Goal: Browse casually

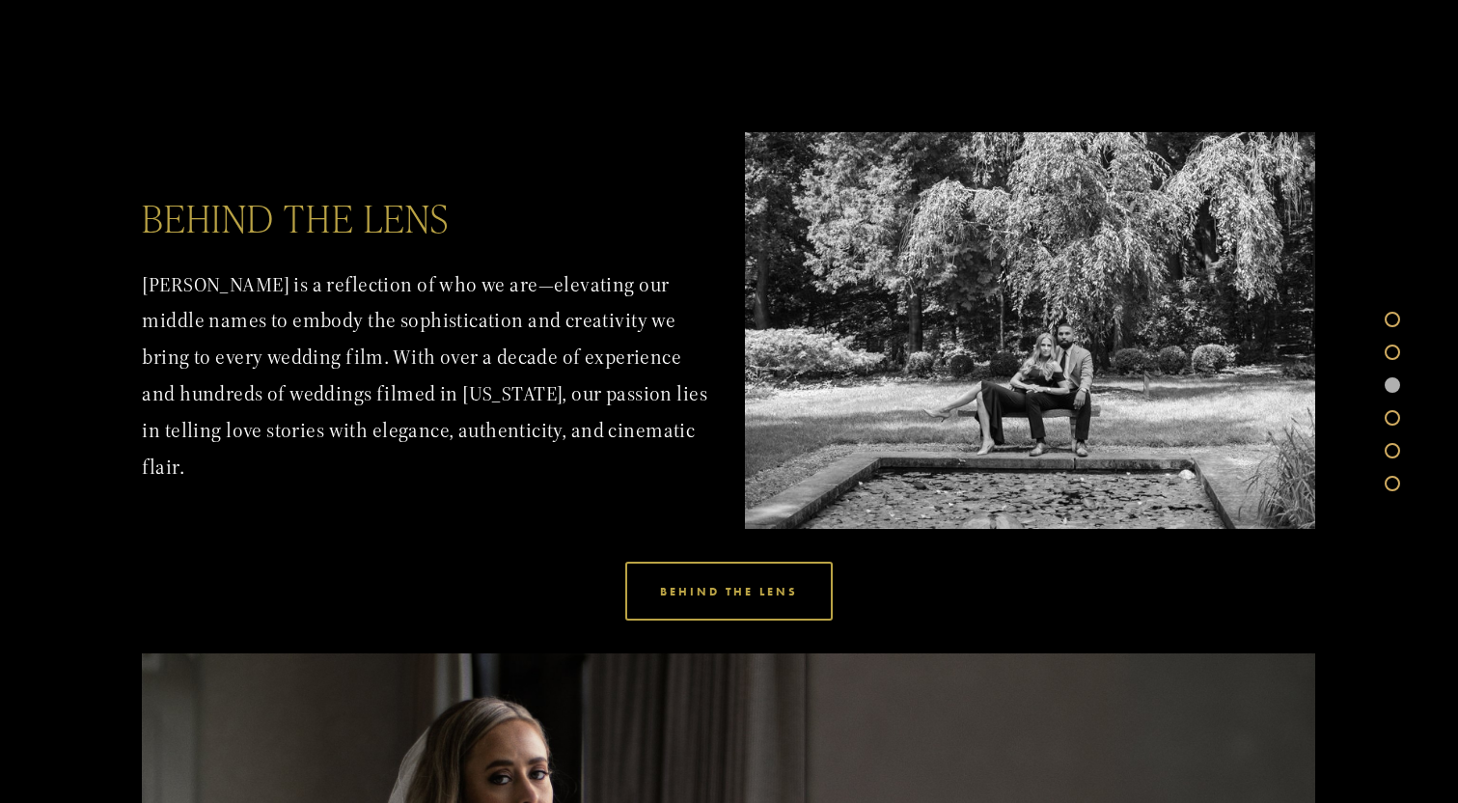
scroll to position [2487, 0]
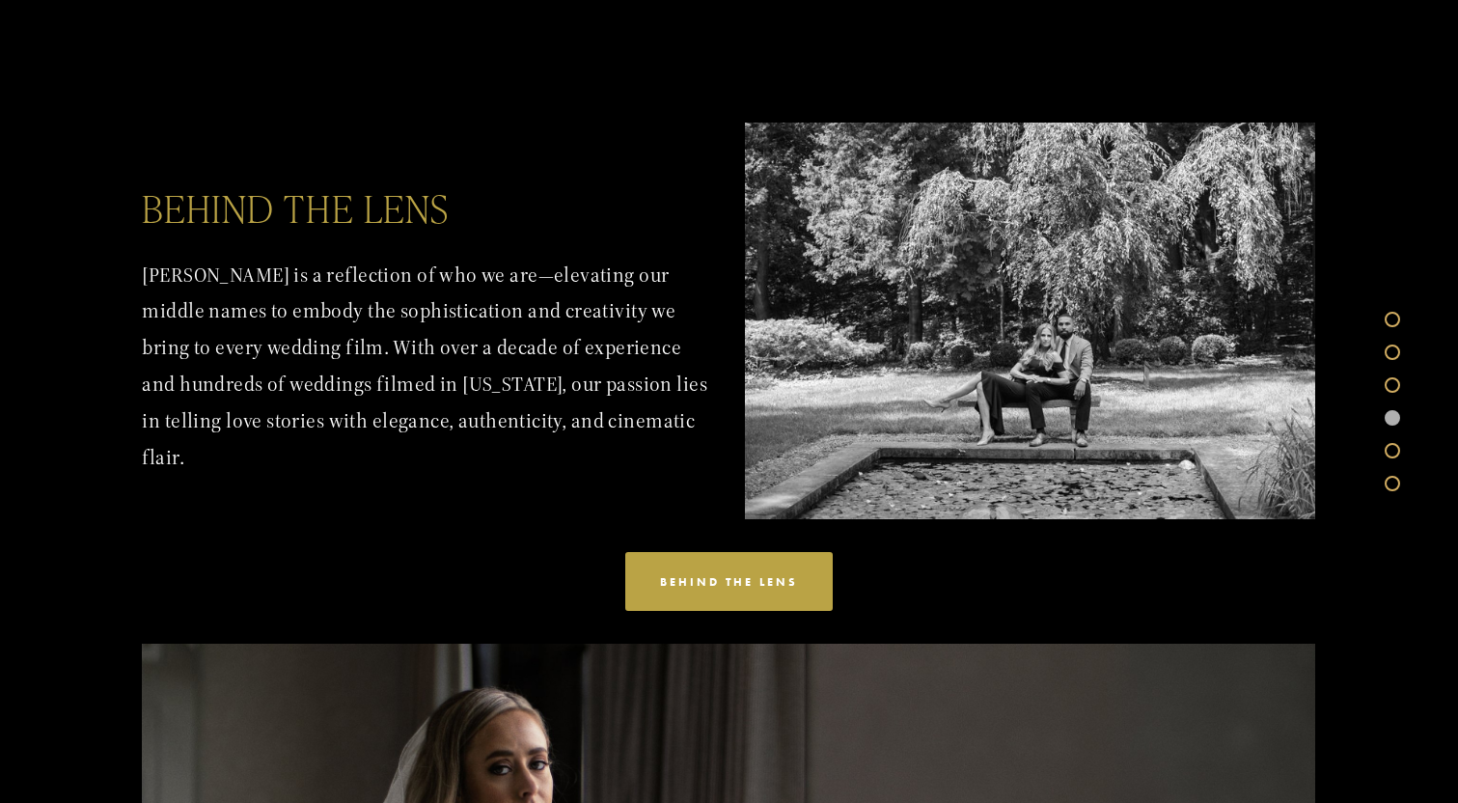
click at [739, 568] on link "BEHIND THE LENS" at bounding box center [728, 581] width 206 height 59
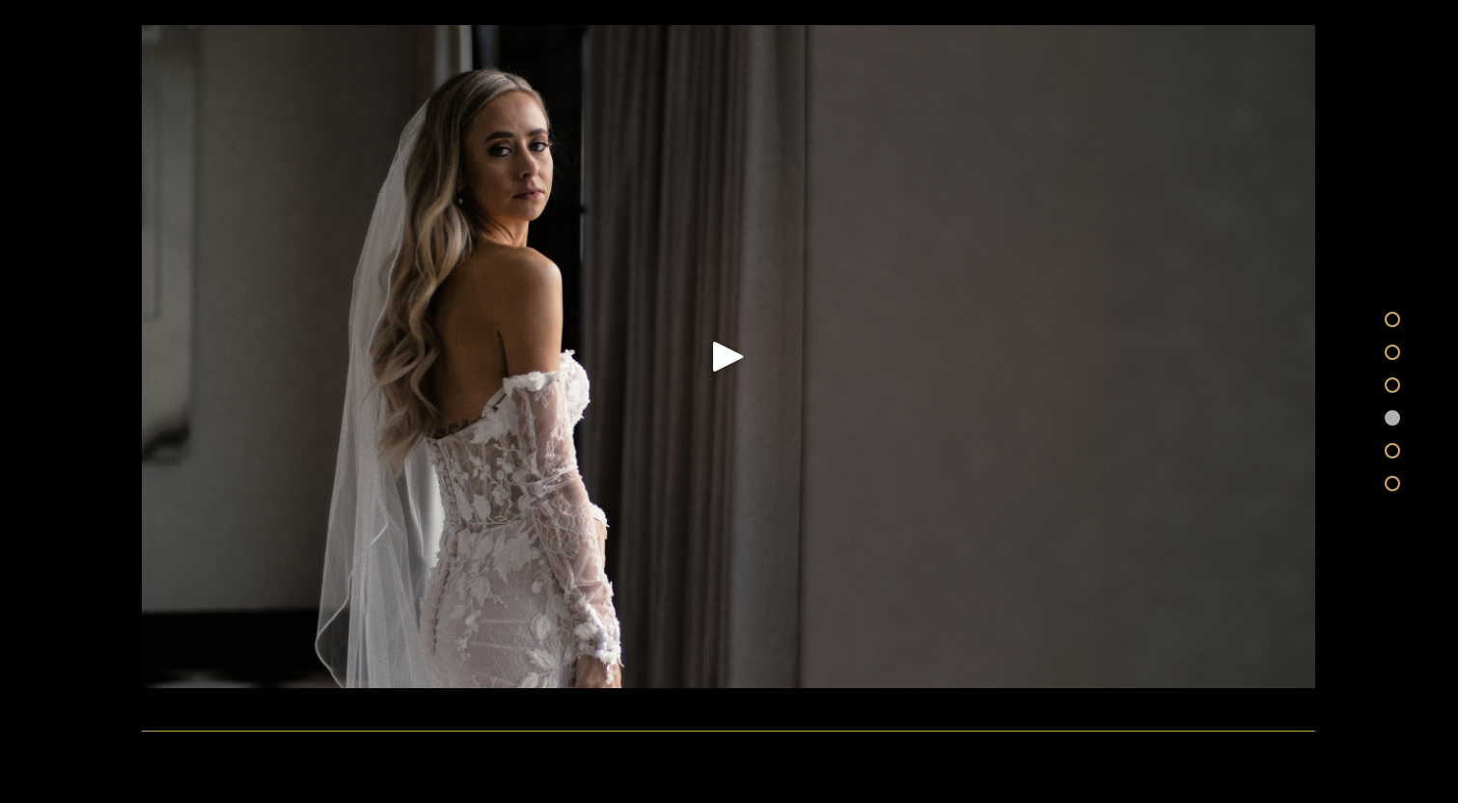
scroll to position [3062, 0]
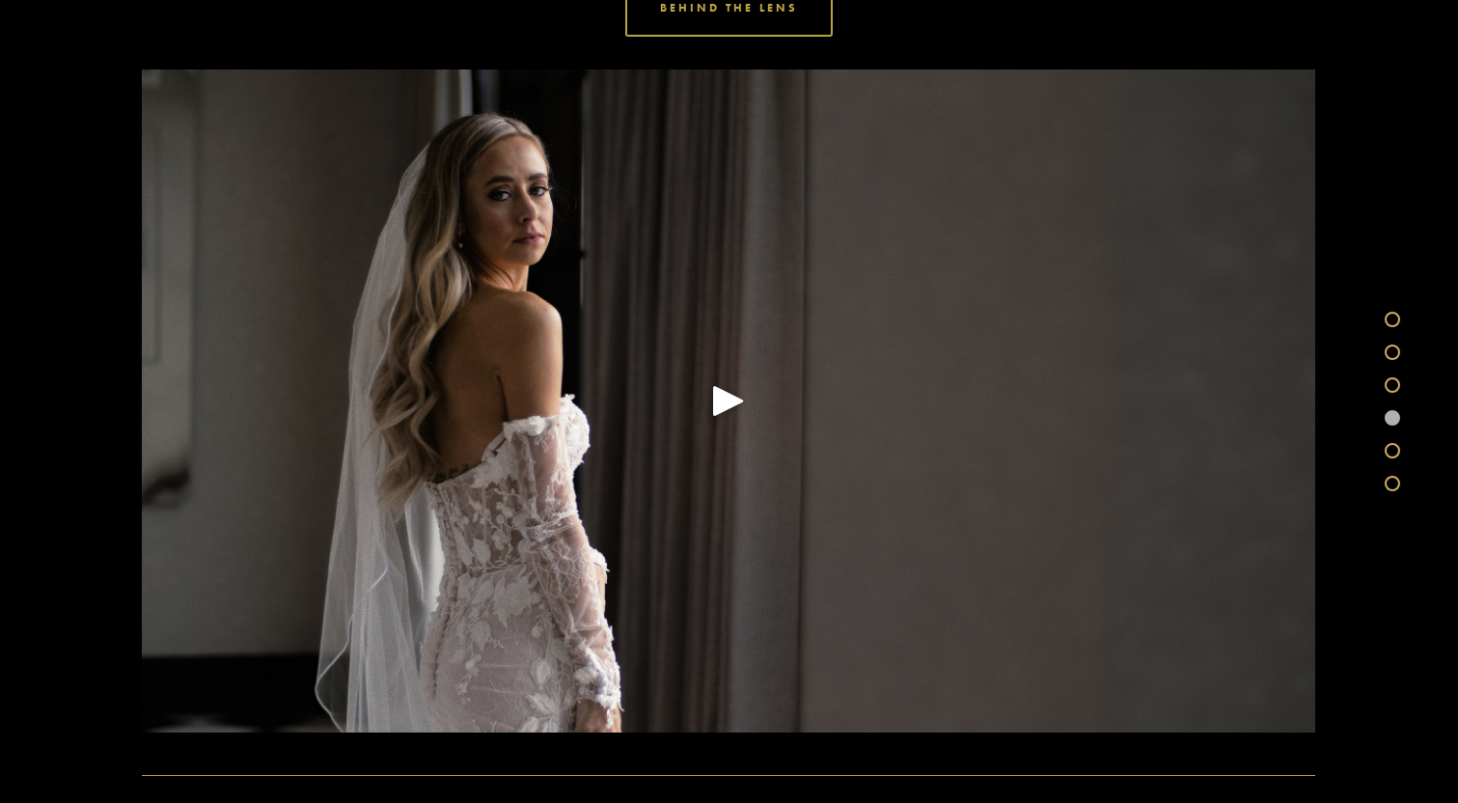
click at [724, 408] on div "Play" at bounding box center [728, 400] width 46 height 46
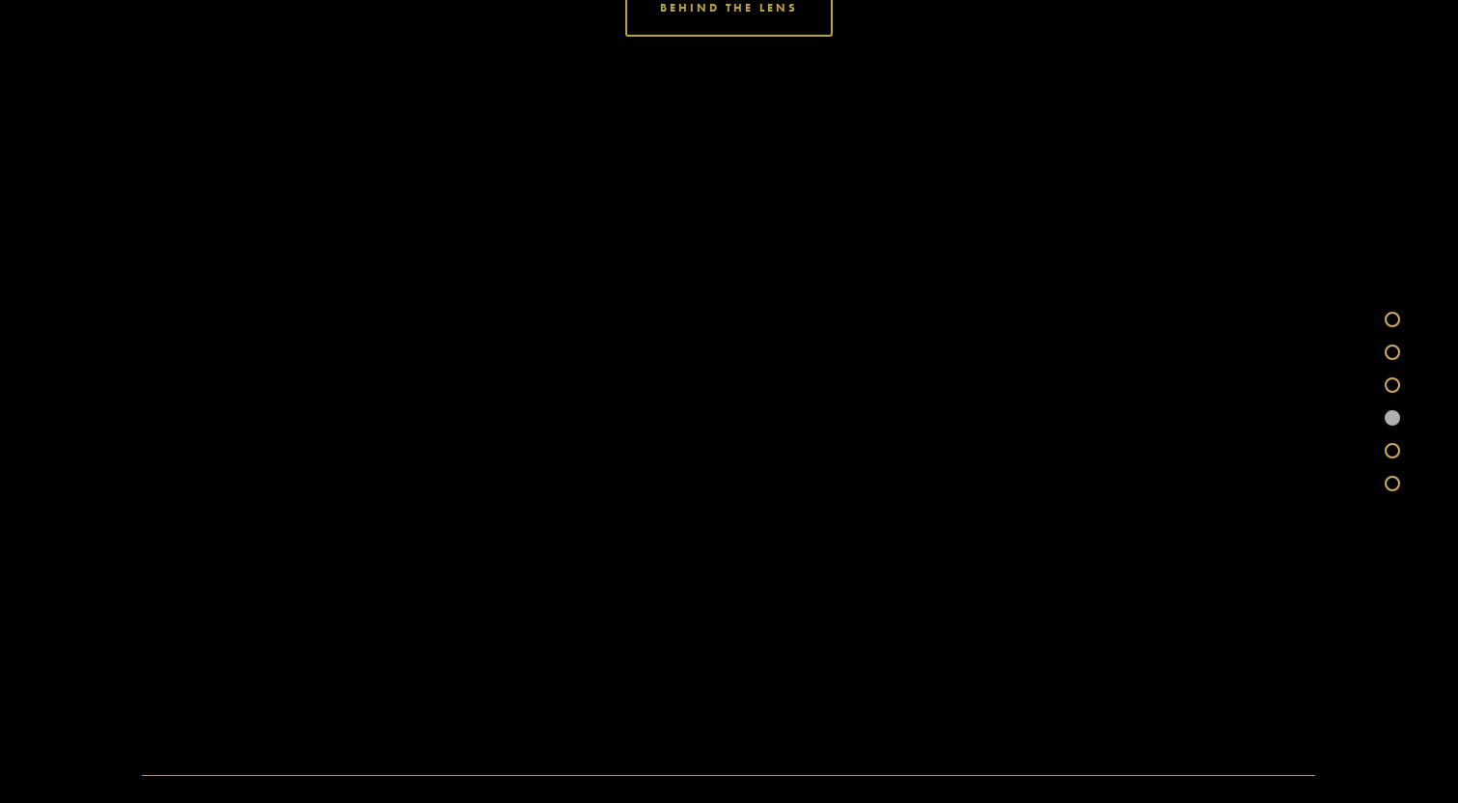
click at [1421, 648] on div "BEHIND THE LENS Xavier Nicole is a reflection of who we are—elevating our middl…" at bounding box center [729, 142] width 1447 height 1322
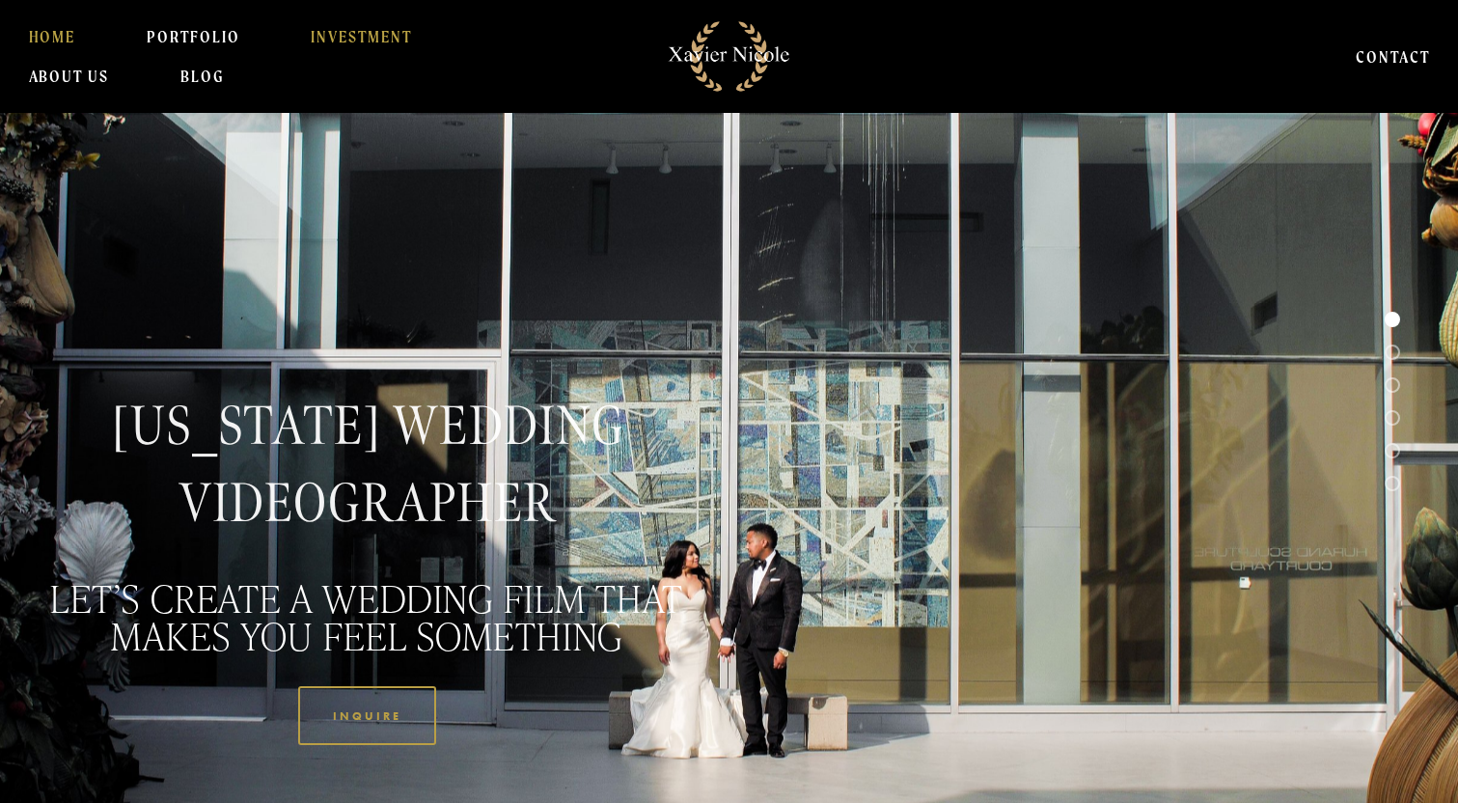
scroll to position [0, 0]
click at [171, 43] on link "PORTFOLIO" at bounding box center [194, 36] width 94 height 39
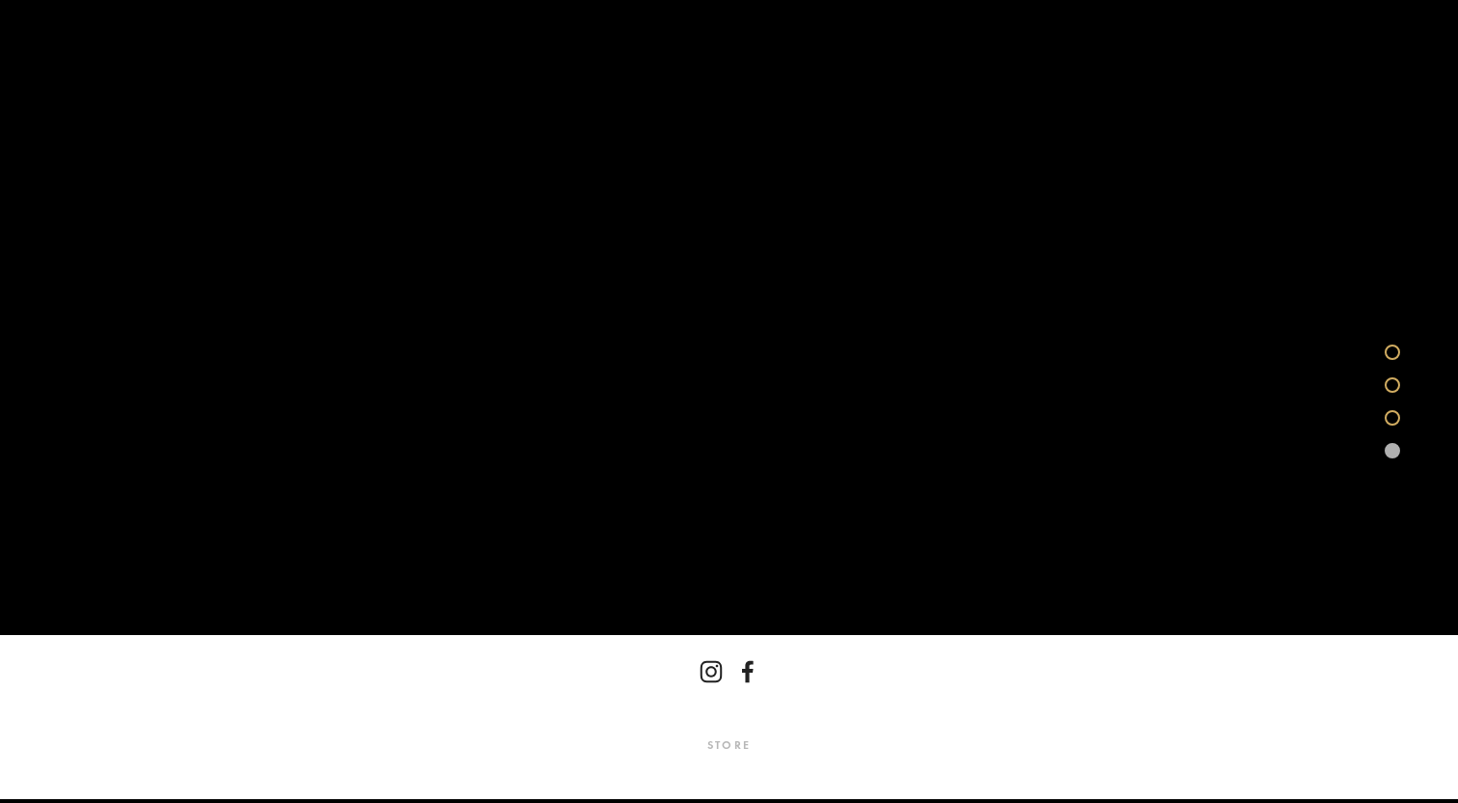
scroll to position [4716, 0]
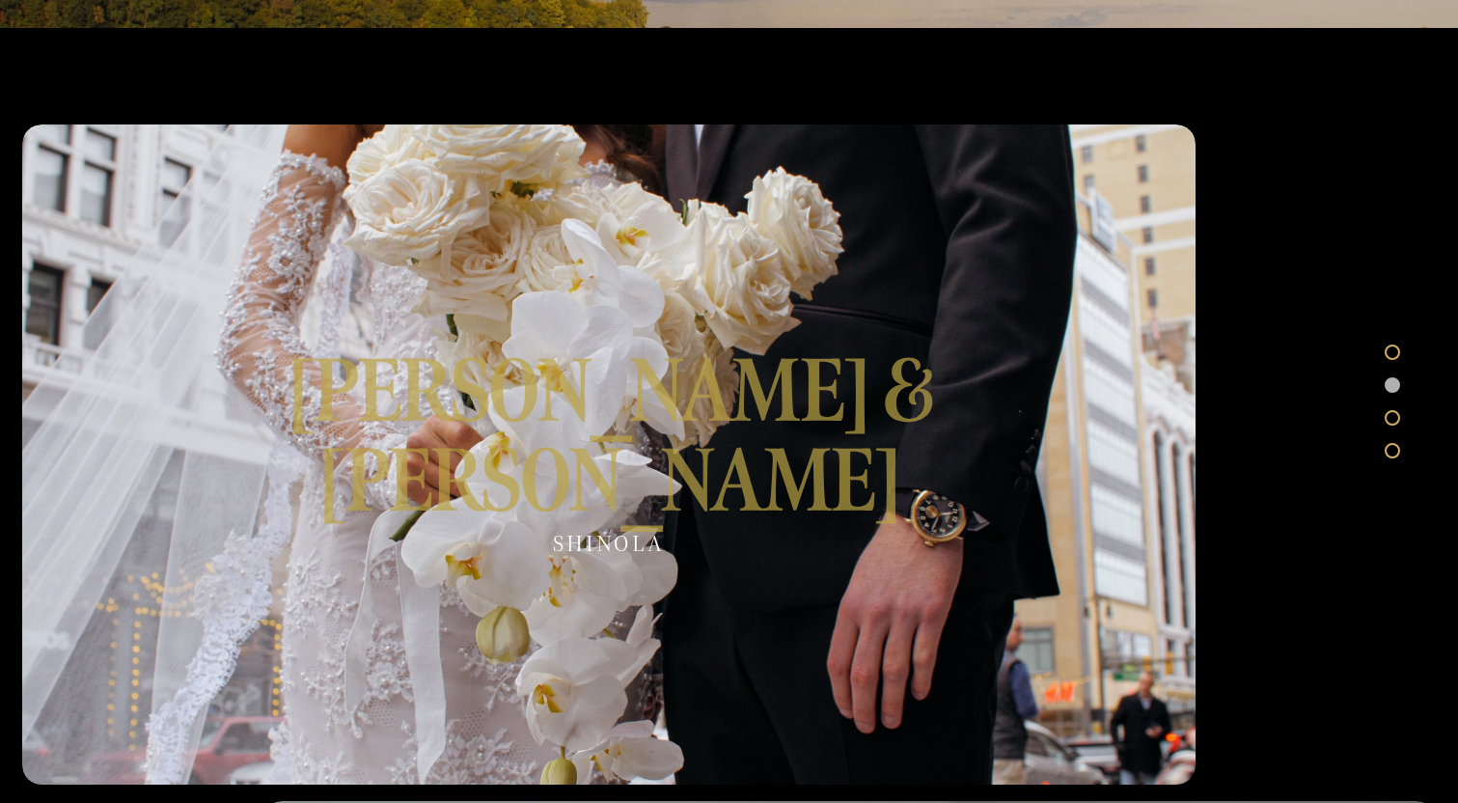
scroll to position [743, 0]
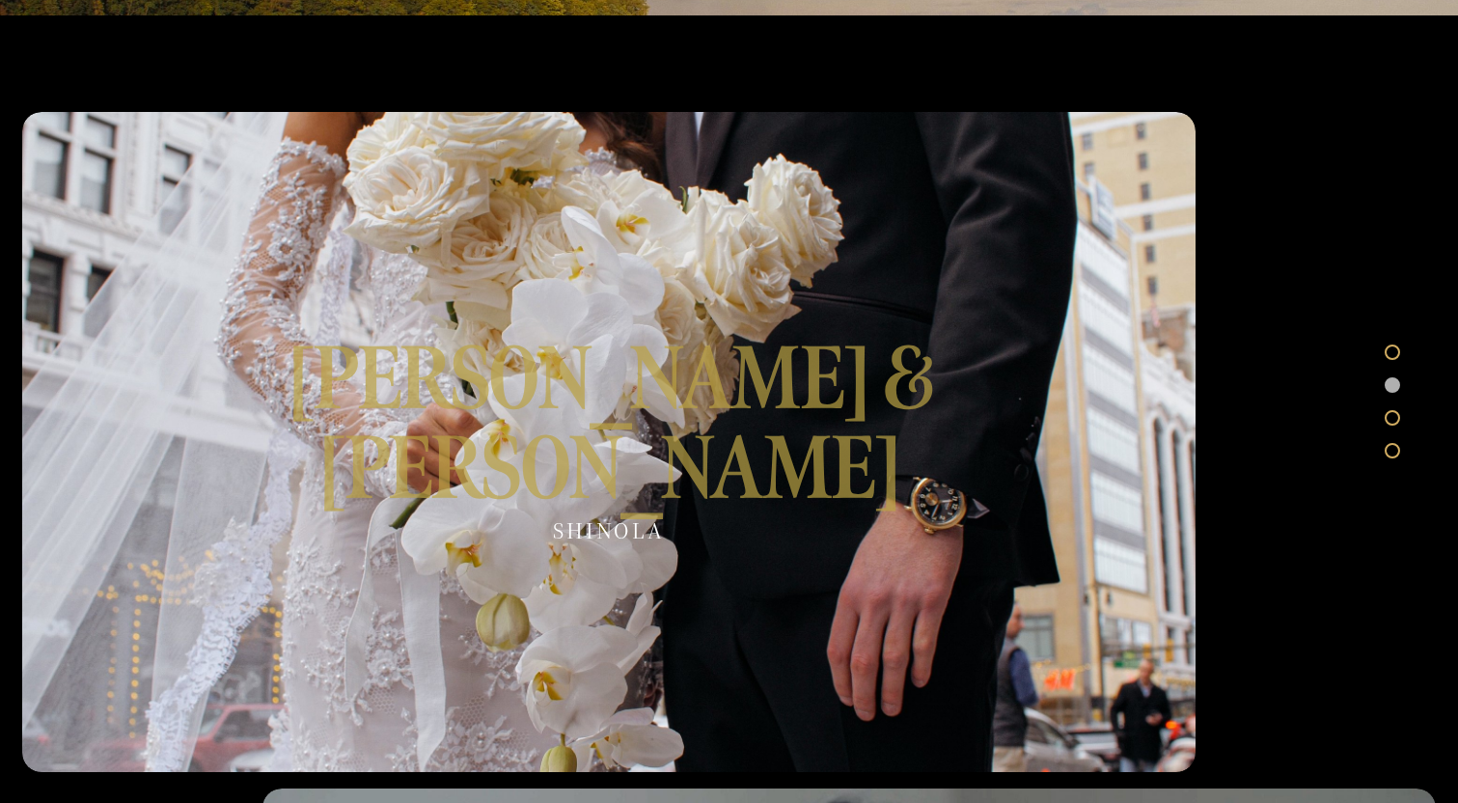
click at [588, 294] on div at bounding box center [608, 442] width 1173 height 660
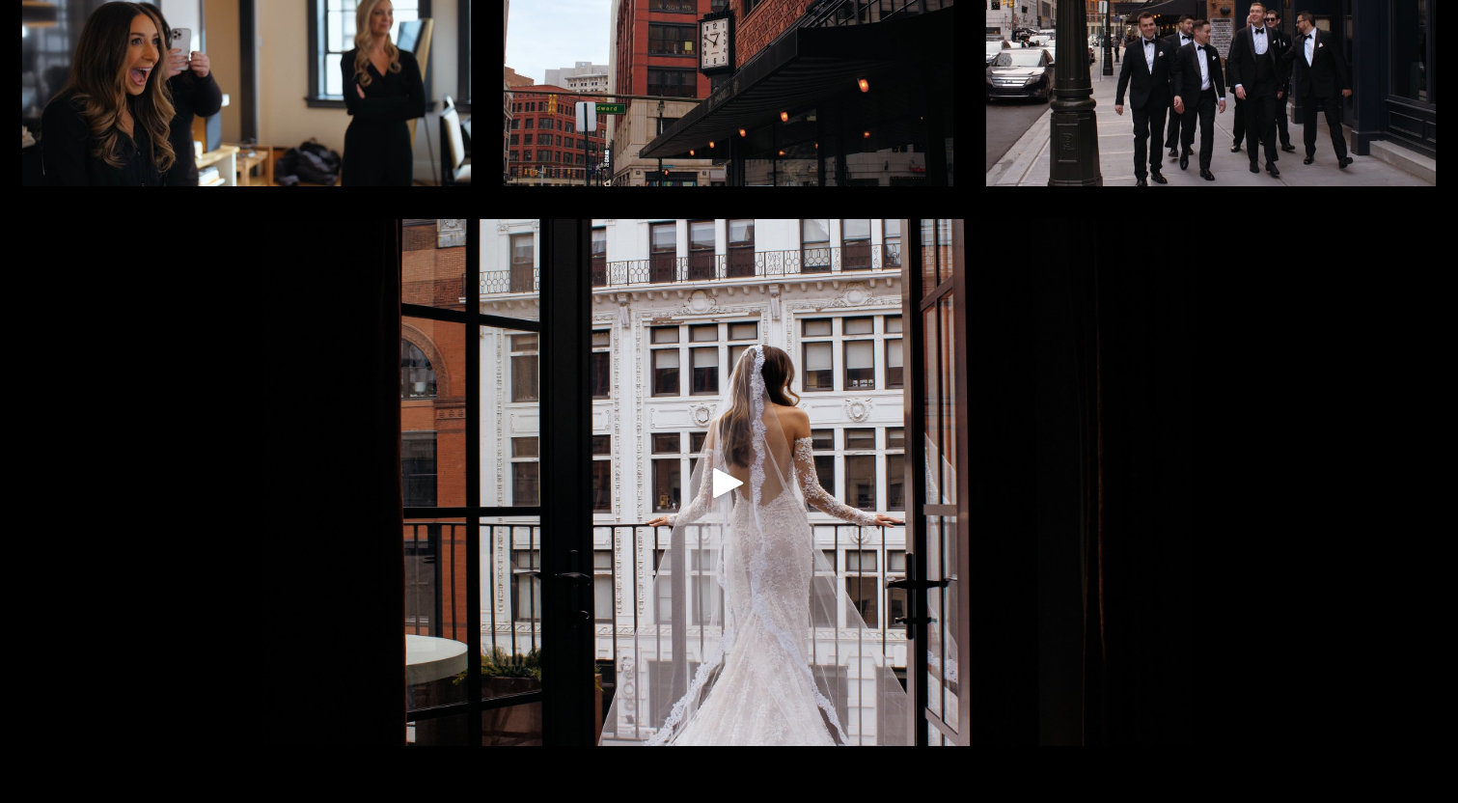
scroll to position [325, 0]
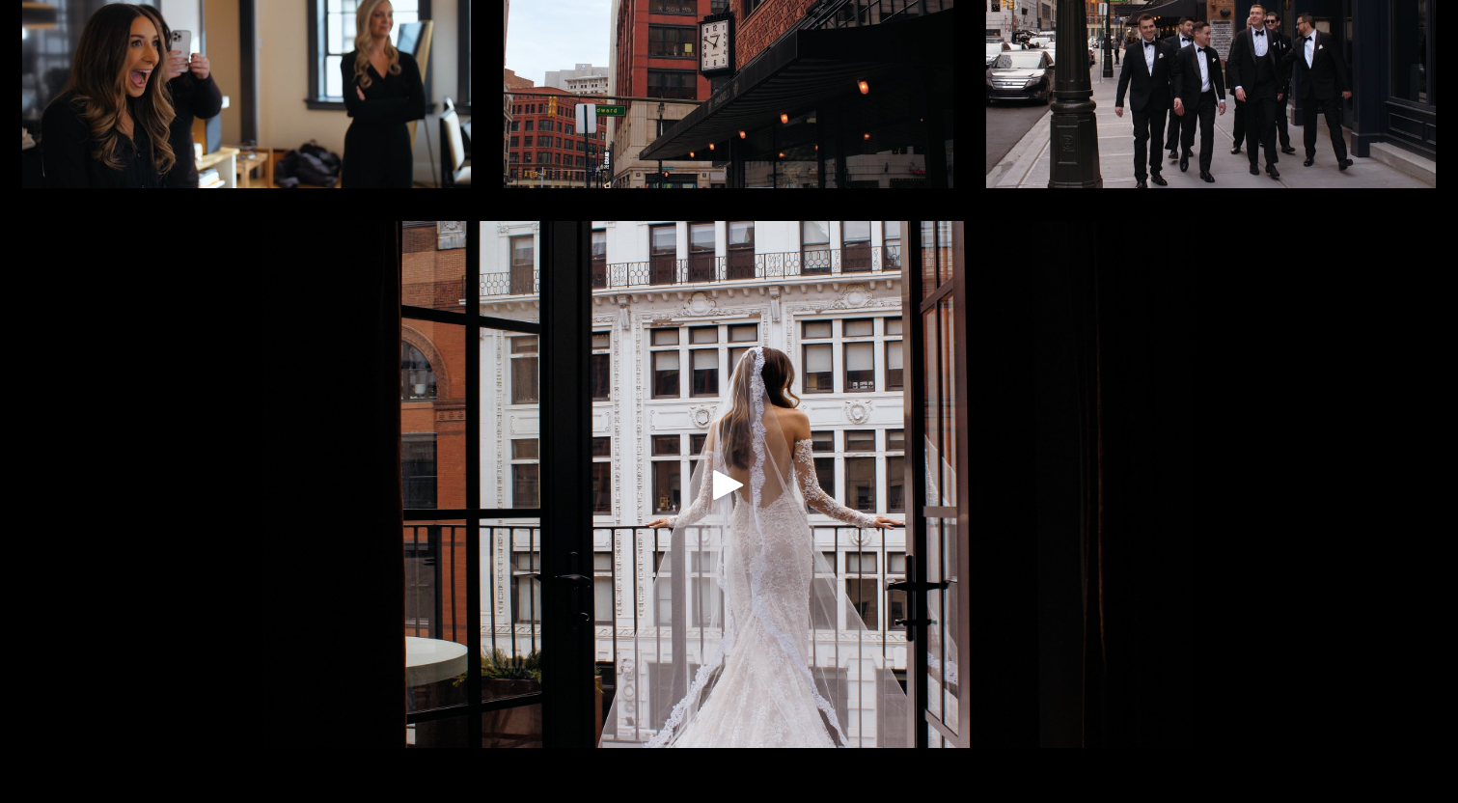
click at [725, 487] on div "Play" at bounding box center [728, 484] width 46 height 46
